Goal: Information Seeking & Learning: Check status

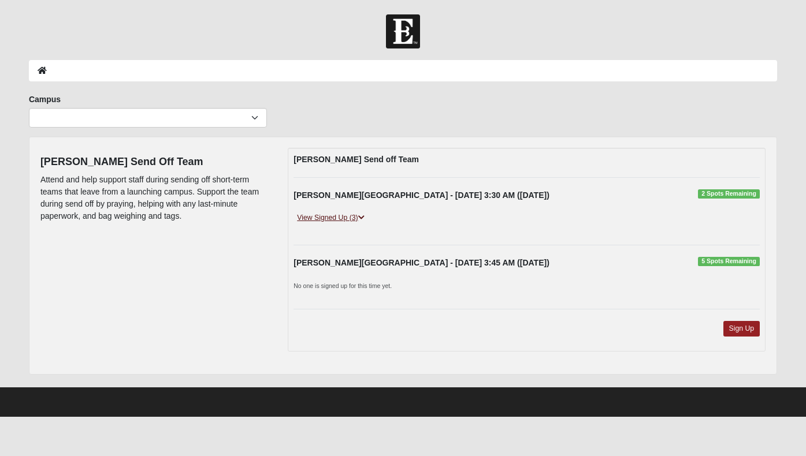
click at [364, 213] on link "View Signed Up (3)" at bounding box center [330, 218] width 74 height 12
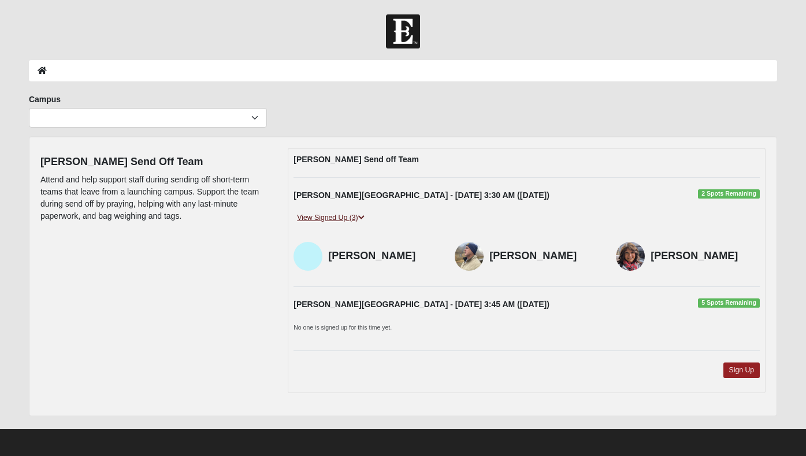
click at [365, 214] on icon at bounding box center [361, 217] width 6 height 7
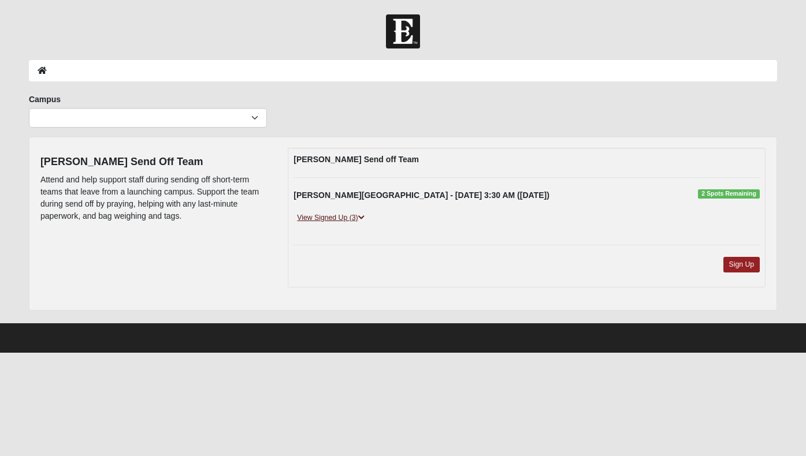
click at [360, 215] on icon at bounding box center [361, 217] width 6 height 7
